Goal: Find specific page/section: Find specific page/section

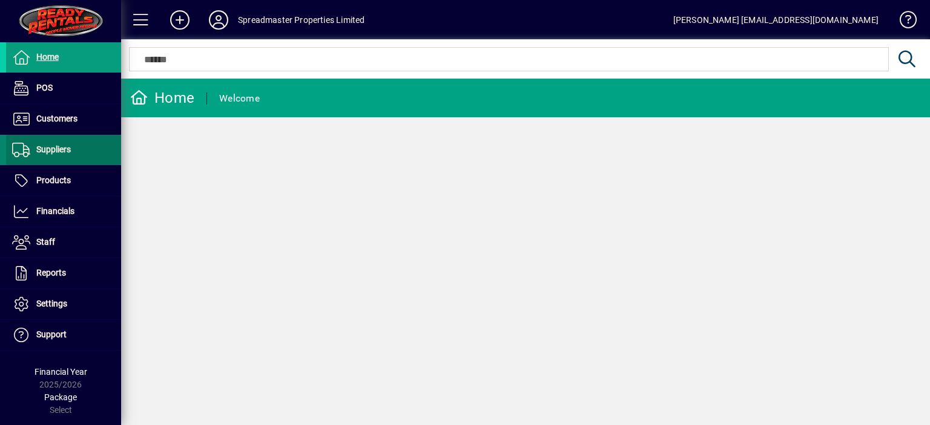
click at [61, 151] on span "Suppliers" at bounding box center [53, 150] width 34 height 10
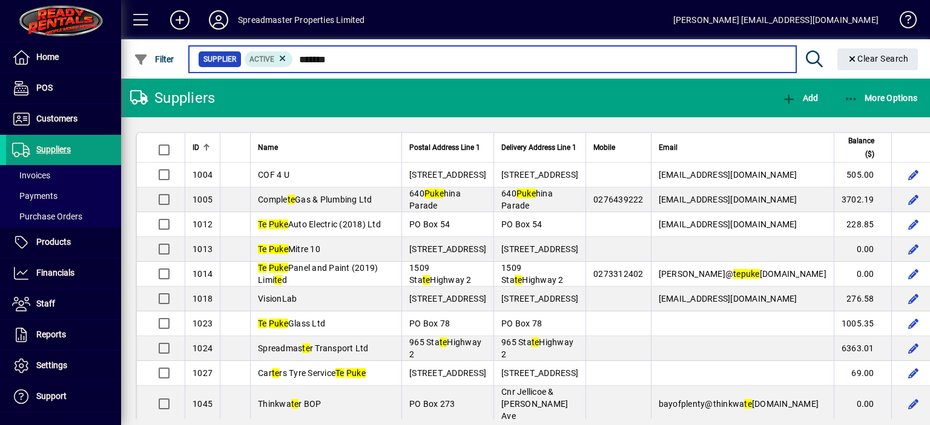
type input "*******"
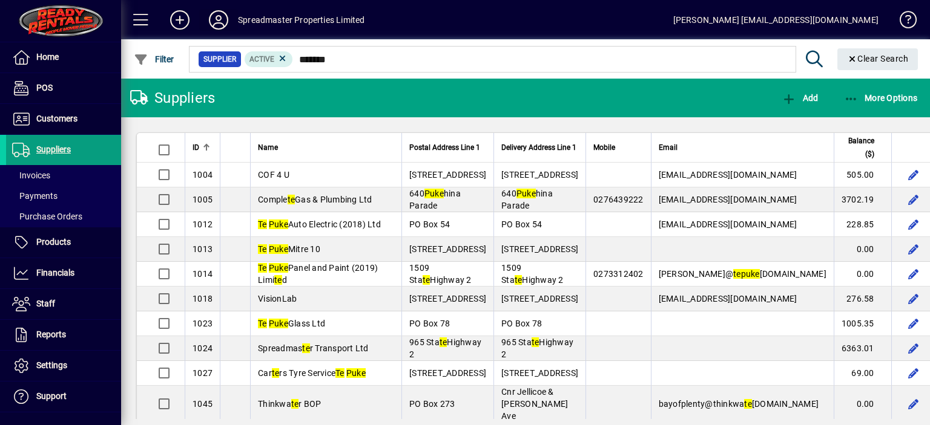
click at [220, 18] on icon at bounding box center [218, 19] width 24 height 19
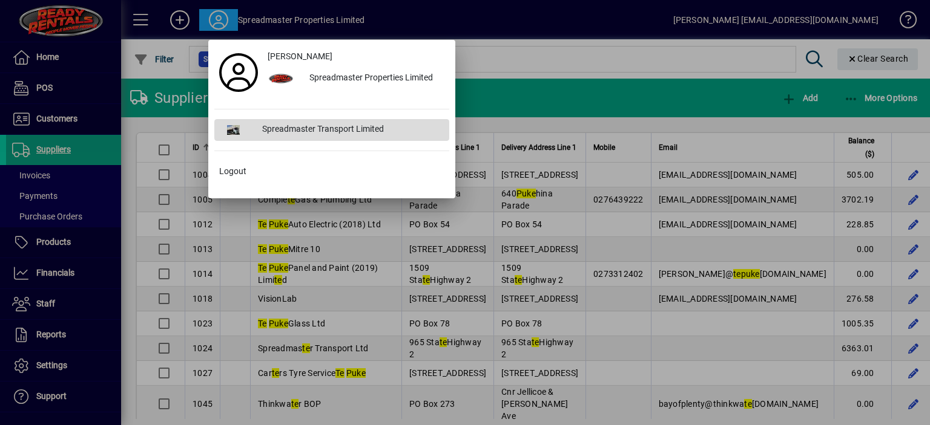
click at [337, 127] on div "Spreadmaster Transport Limited" at bounding box center [350, 130] width 197 height 22
